Goal: Task Accomplishment & Management: Complete application form

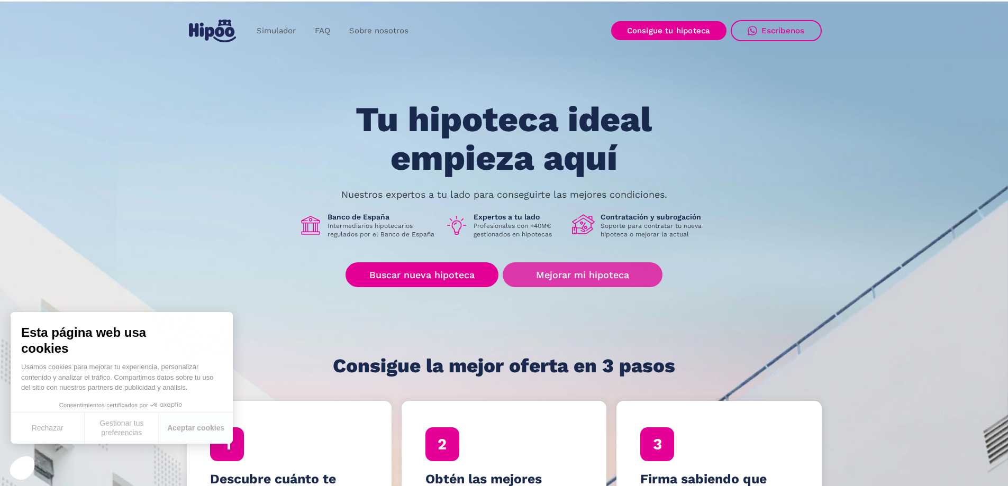
click at [600, 274] on link "Mejorar mi hipoteca" at bounding box center [582, 274] width 159 height 25
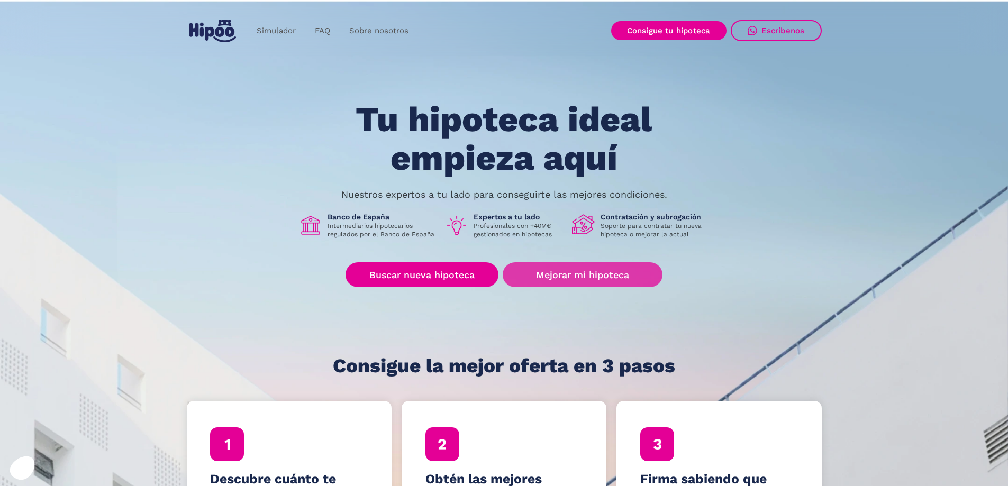
click at [562, 280] on link "Mejorar mi hipoteca" at bounding box center [582, 274] width 159 height 25
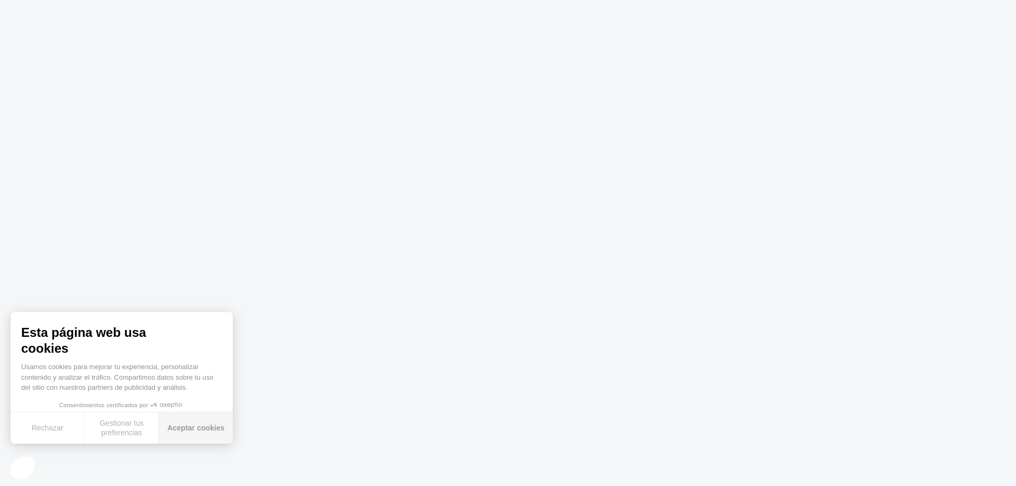
click at [206, 433] on button "Aceptar cookies" at bounding box center [196, 428] width 74 height 31
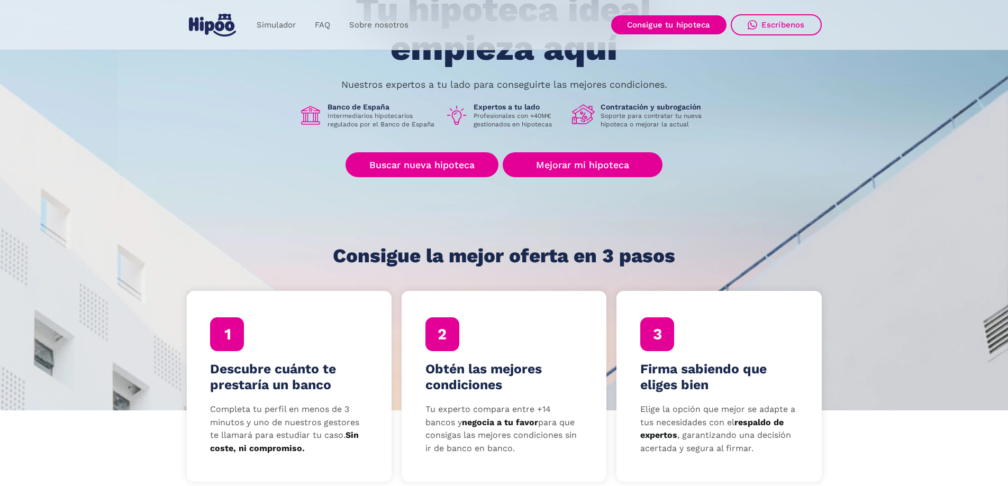
scroll to position [159, 0]
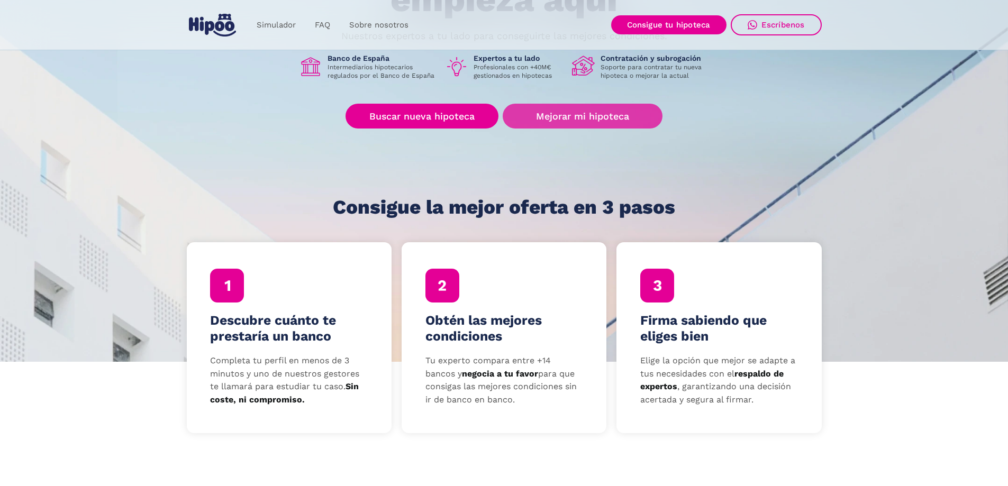
click at [584, 120] on link "Mejorar mi hipoteca" at bounding box center [582, 116] width 159 height 25
